Goal: Download file/media

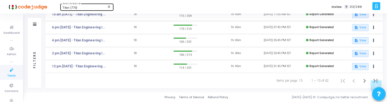
click at [83, 7] on div "Titan (770)" at bounding box center [84, 7] width 44 height 3
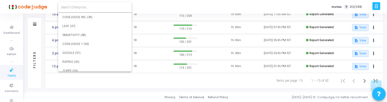
scroll to position [6227, 0]
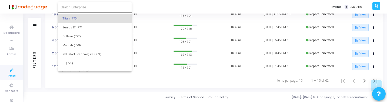
click at [82, 6] on input at bounding box center [95, 7] width 68 height 5
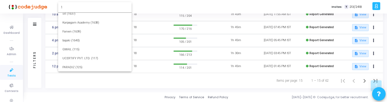
scroll to position [0, 0]
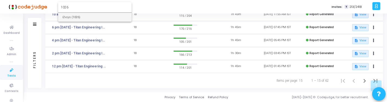
type input "1026"
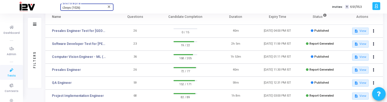
scroll to position [82, 0]
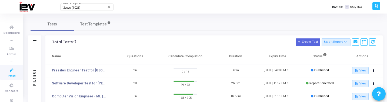
scroll to position [82, 0]
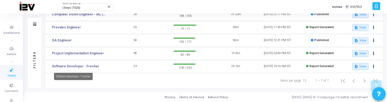
click at [90, 69] on mat-tooltip-component "Software Developer - Fresher" at bounding box center [73, 76] width 46 height 15
click at [89, 68] on link "Software Developer - Fresher" at bounding box center [75, 66] width 47 height 5
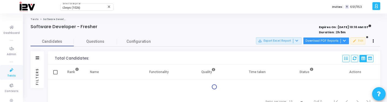
click at [328, 40] on button "Download PDF Reports" at bounding box center [326, 40] width 46 height 7
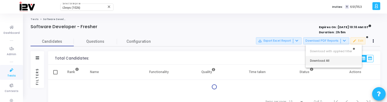
click at [326, 60] on button "Download All" at bounding box center [333, 60] width 56 height 9
